Goal: Information Seeking & Learning: Learn about a topic

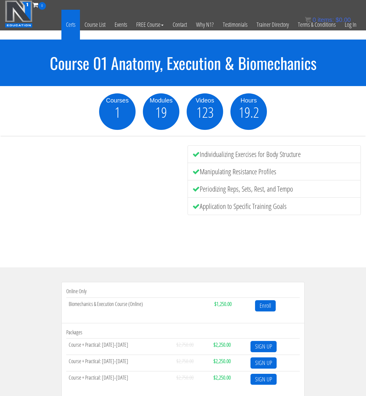
click at [70, 24] on link "Certs" at bounding box center [70, 25] width 19 height 30
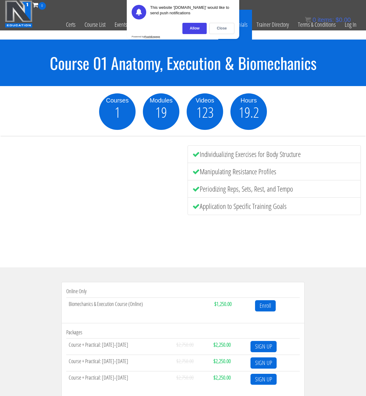
click at [220, 28] on div "Close" at bounding box center [221, 28] width 25 height 11
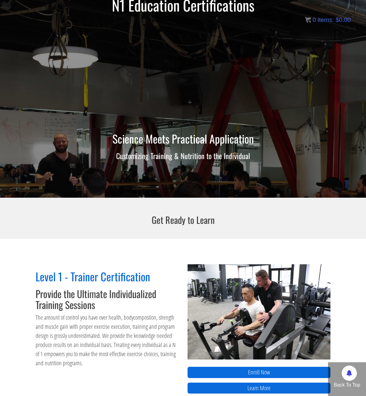
scroll to position [2, 0]
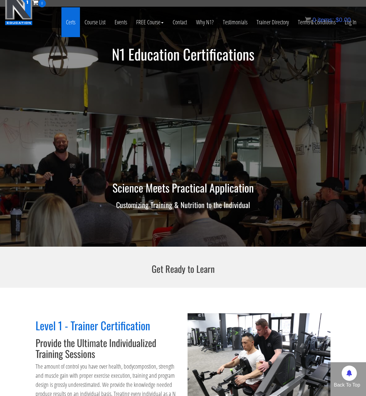
click at [74, 23] on link "Certs" at bounding box center [70, 22] width 19 height 30
